Goal: Task Accomplishment & Management: Manage account settings

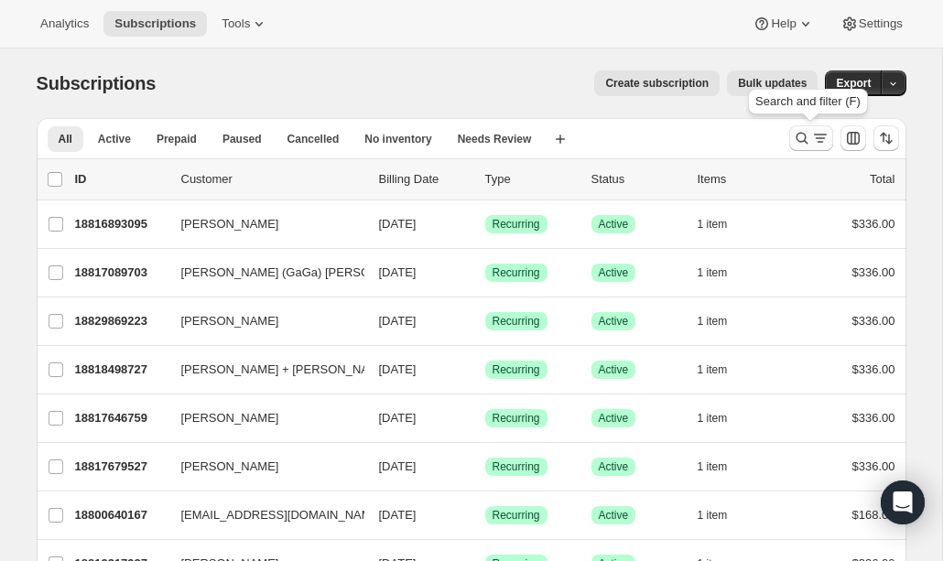
click at [813, 139] on icon "Search and filter results" at bounding box center [820, 138] width 18 height 18
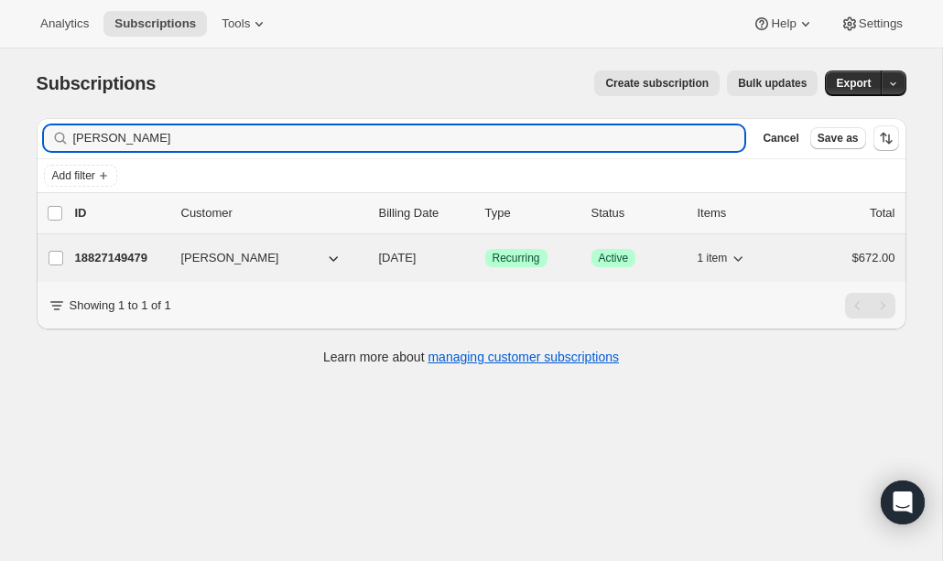
type input "[PERSON_NAME]"
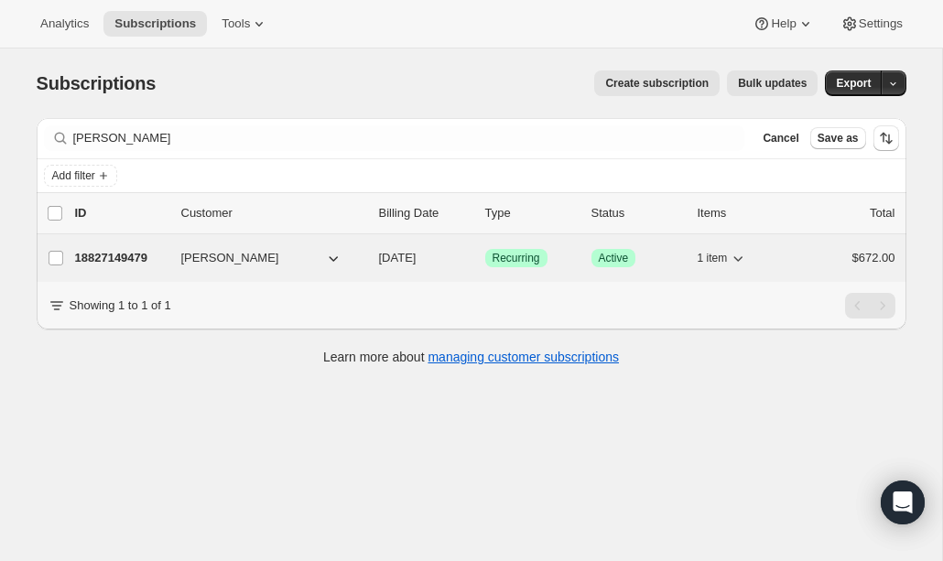
click at [209, 259] on span "[PERSON_NAME]" at bounding box center [230, 258] width 98 height 18
click at [132, 263] on p "18827149479" at bounding box center [121, 258] width 92 height 18
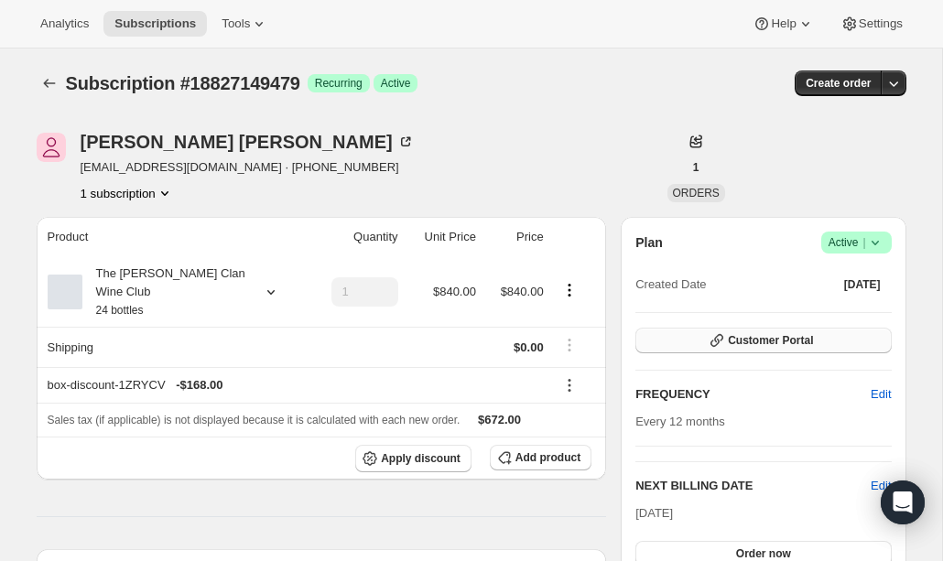
click at [773, 344] on span "Customer Portal" at bounding box center [770, 340] width 85 height 15
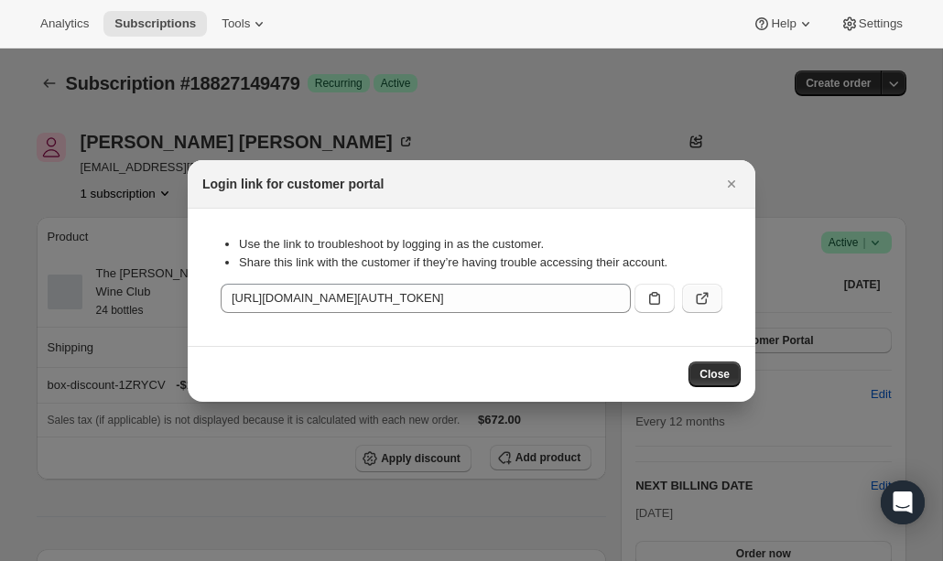
click at [699, 301] on icon ":rcc:" at bounding box center [702, 298] width 18 height 18
click at [734, 192] on button "Close" at bounding box center [732, 184] width 26 height 26
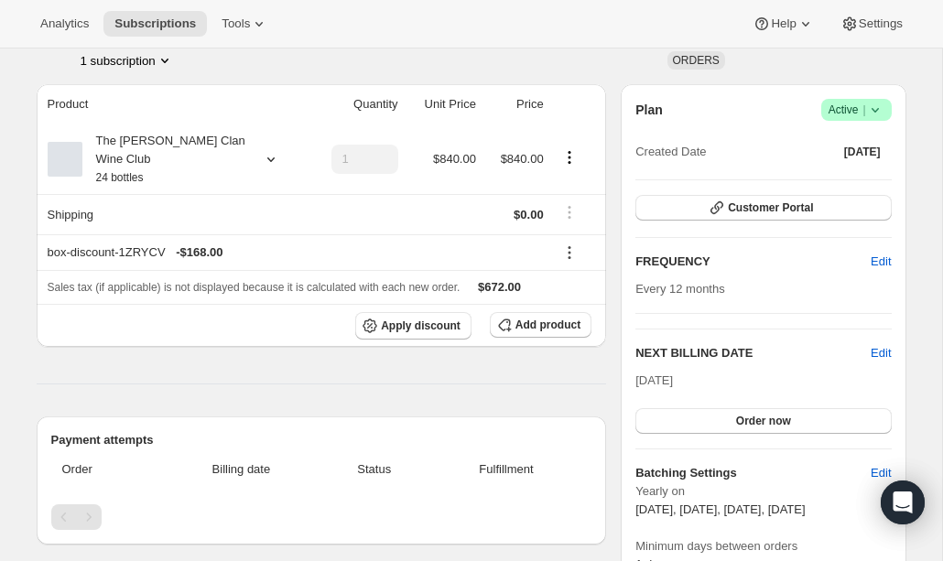
scroll to position [135, 0]
